Goal: Transaction & Acquisition: Purchase product/service

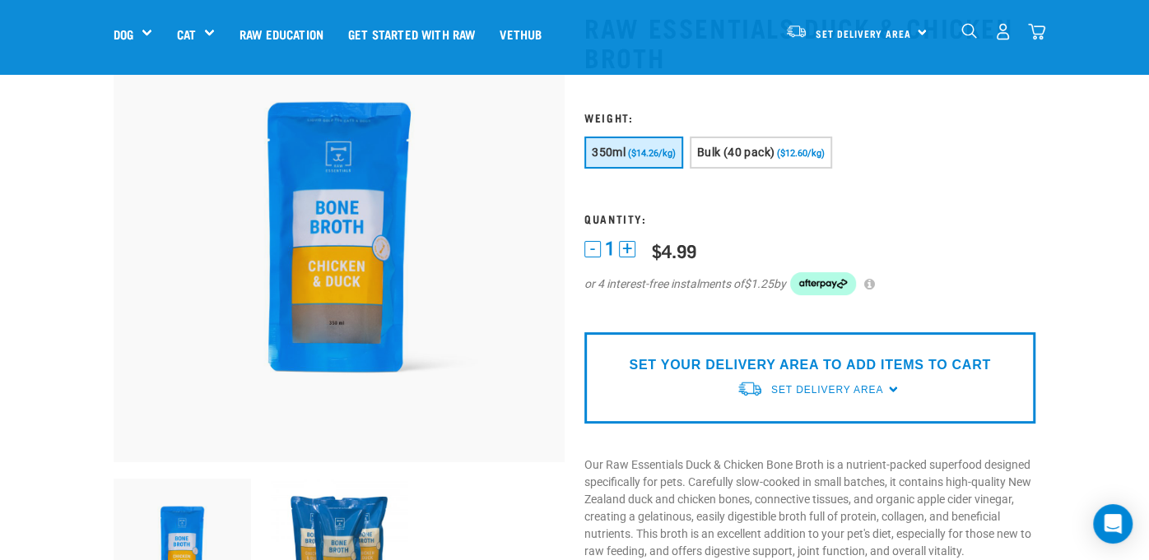
scroll to position [81, 0]
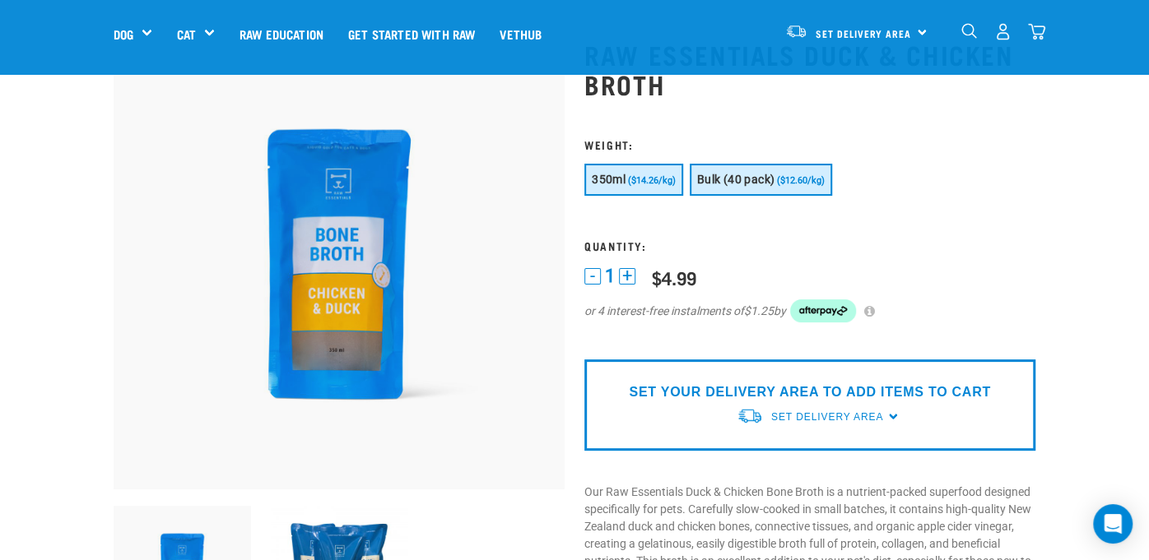
click at [759, 173] on span "Bulk (40 pack)" at bounding box center [735, 179] width 77 height 13
click at [640, 164] on button "350ml ($14.26/kg)" at bounding box center [633, 180] width 99 height 32
click at [741, 164] on button "Bulk (40 pack) ($12.60/kg)" at bounding box center [761, 180] width 142 height 32
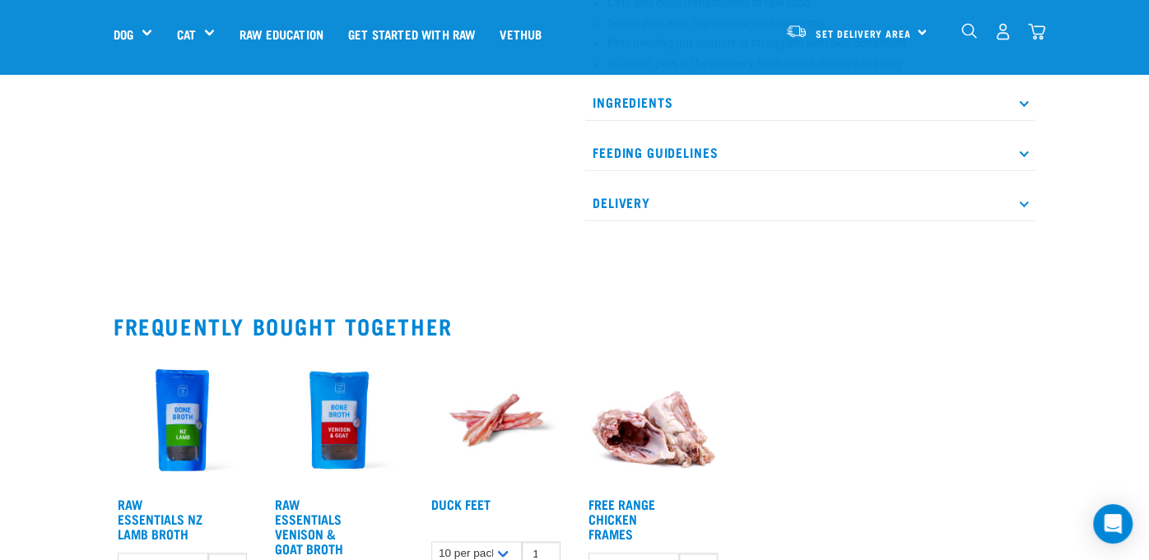
scroll to position [988, 0]
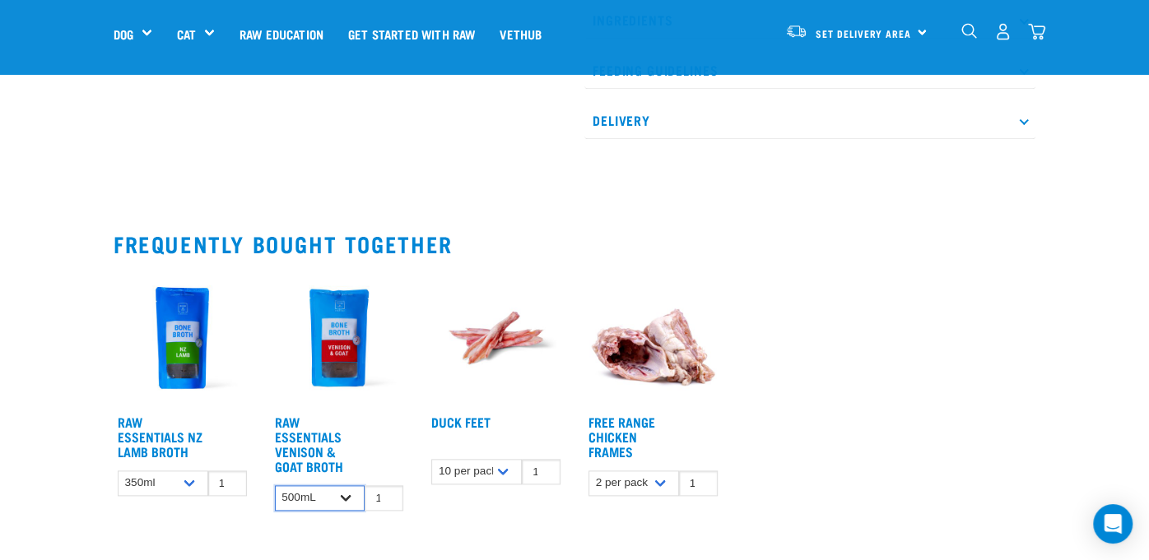
click at [312, 486] on select "500mL Bulk (24 pack)" at bounding box center [320, 499] width 91 height 26
select select "696489"
click at [275, 486] on select "500mL Bulk (24 pack)" at bounding box center [320, 499] width 91 height 26
click at [677, 471] on select "2 per pack Bulk (14 pack)" at bounding box center [633, 484] width 91 height 26
click at [588, 471] on select "2 per pack Bulk (14 pack)" at bounding box center [633, 484] width 91 height 26
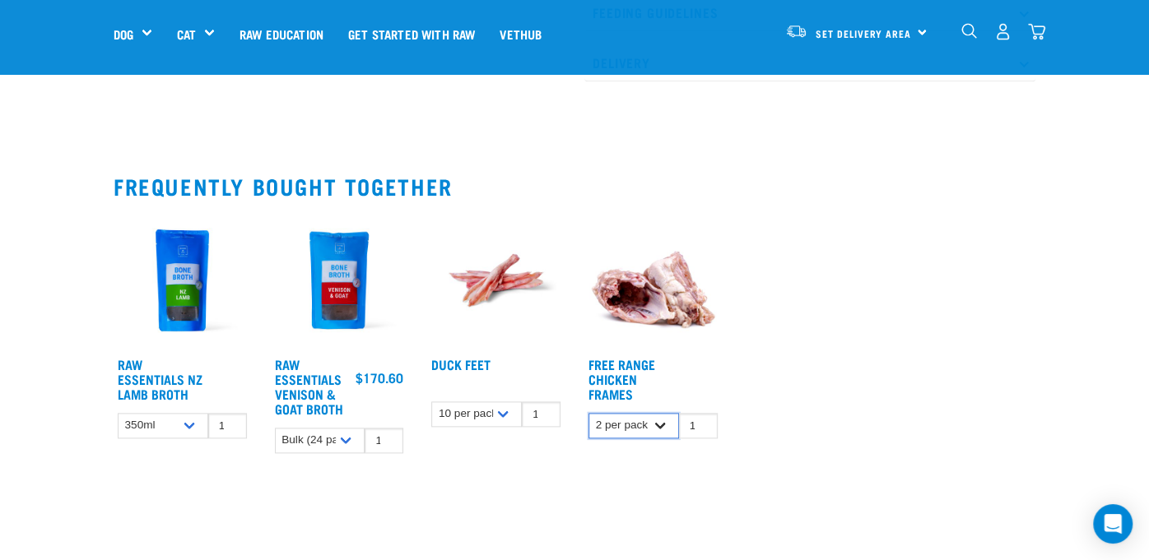
scroll to position [1152, 0]
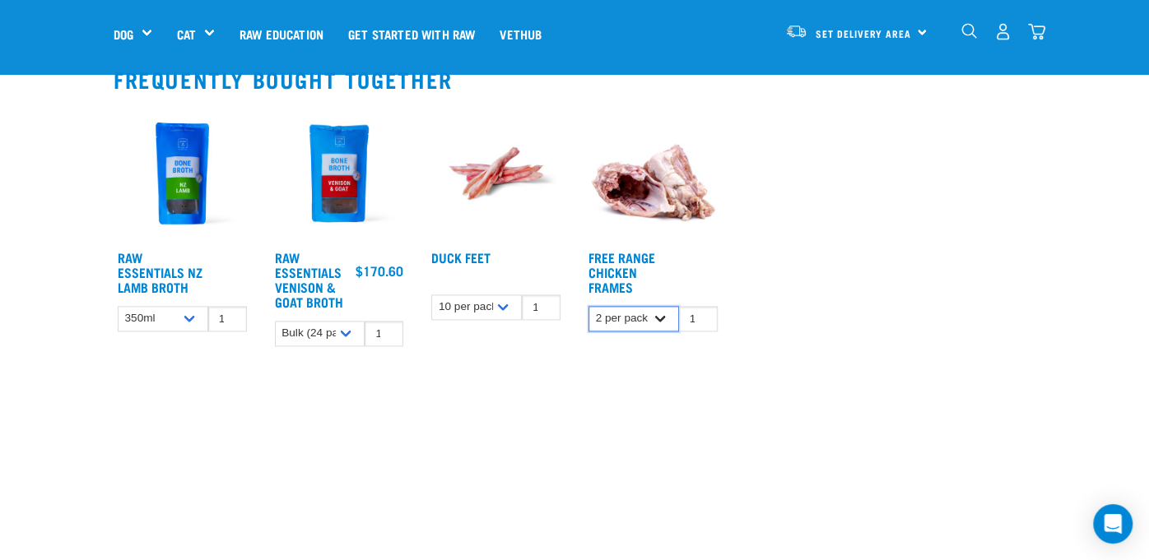
click at [642, 306] on select "2 per pack Bulk (14 pack)" at bounding box center [633, 319] width 91 height 26
click at [635, 306] on select "2 per pack Bulk (14 pack)" at bounding box center [633, 319] width 91 height 26
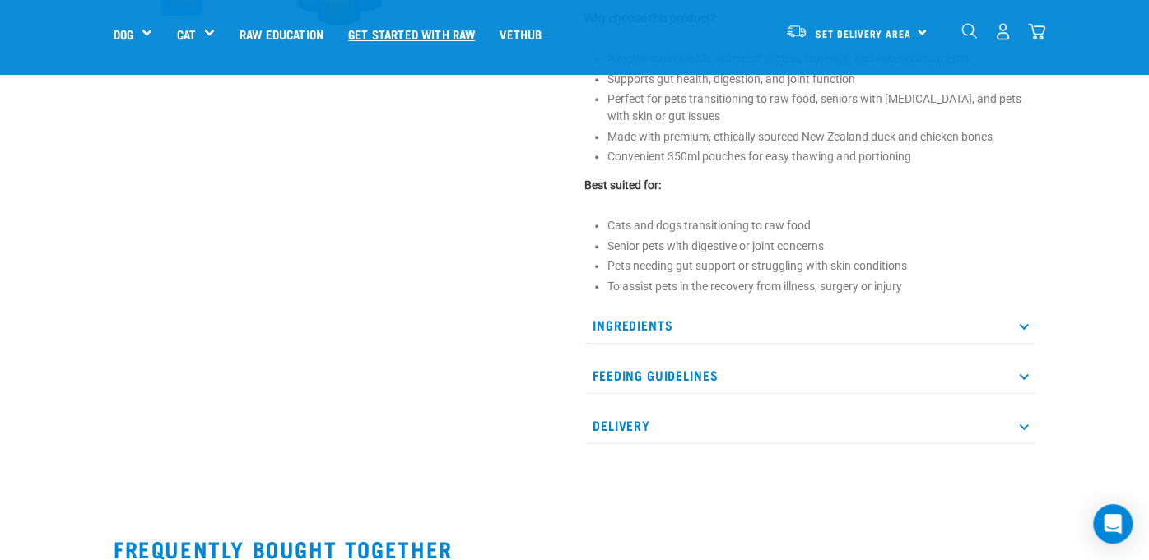
scroll to position [658, 0]
